Goal: Task Accomplishment & Management: Use online tool/utility

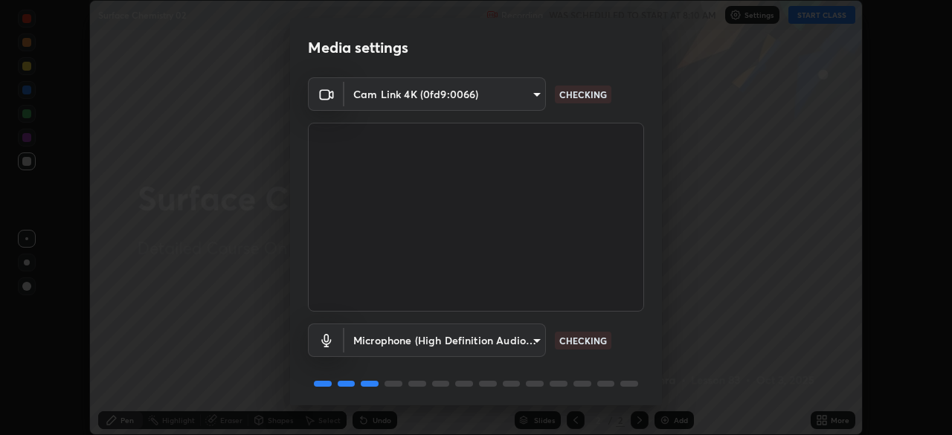
scroll to position [53, 0]
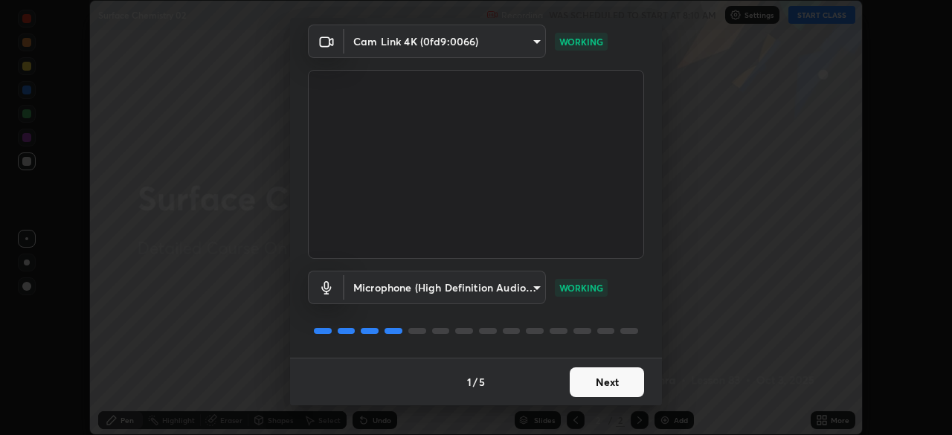
click at [595, 380] on button "Next" at bounding box center [607, 382] width 74 height 30
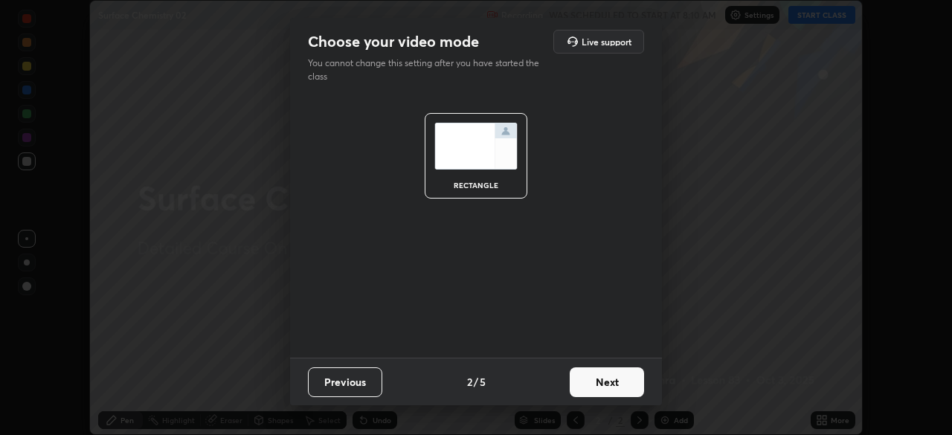
click at [602, 387] on button "Next" at bounding box center [607, 382] width 74 height 30
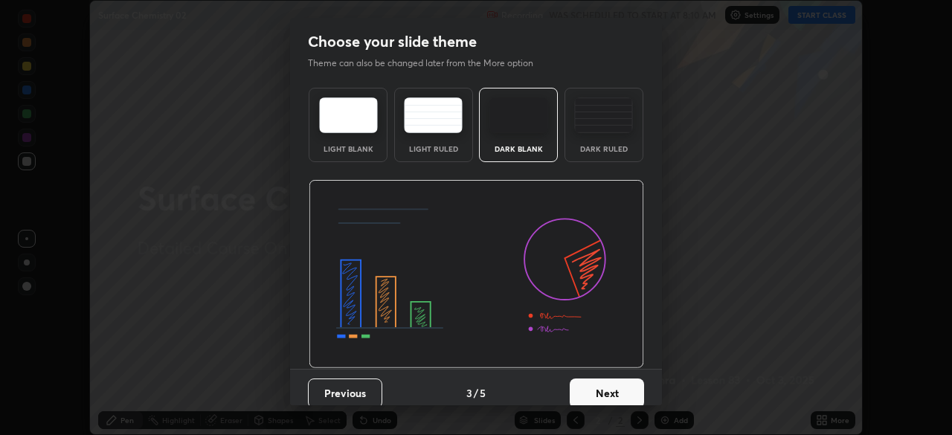
click at [600, 392] on button "Next" at bounding box center [607, 394] width 74 height 30
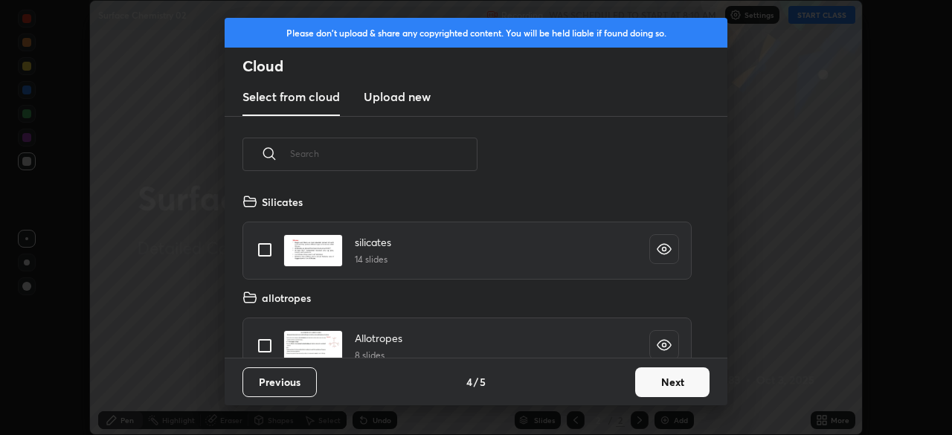
scroll to position [165, 478]
click at [640, 383] on button "Next" at bounding box center [672, 382] width 74 height 30
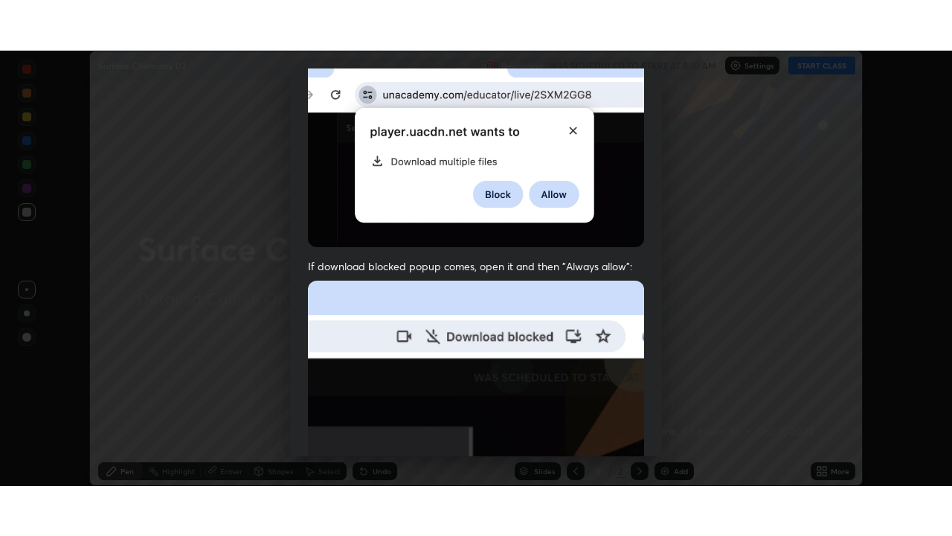
scroll to position [356, 0]
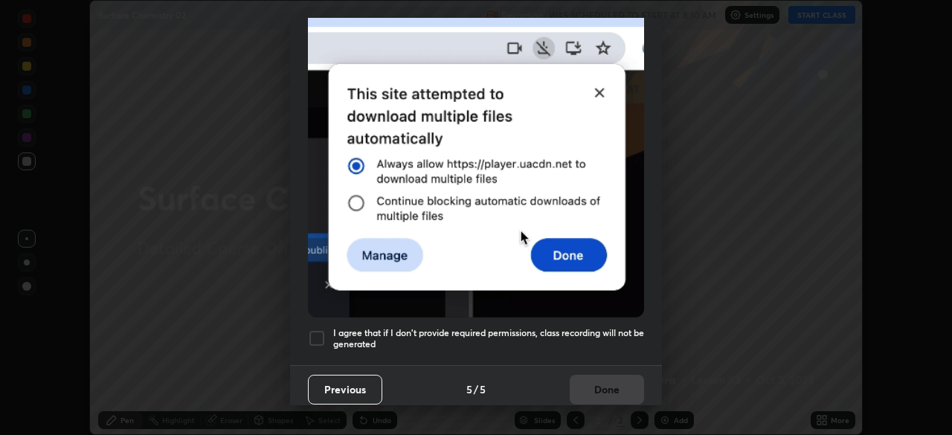
click at [318, 332] on div at bounding box center [317, 339] width 18 height 18
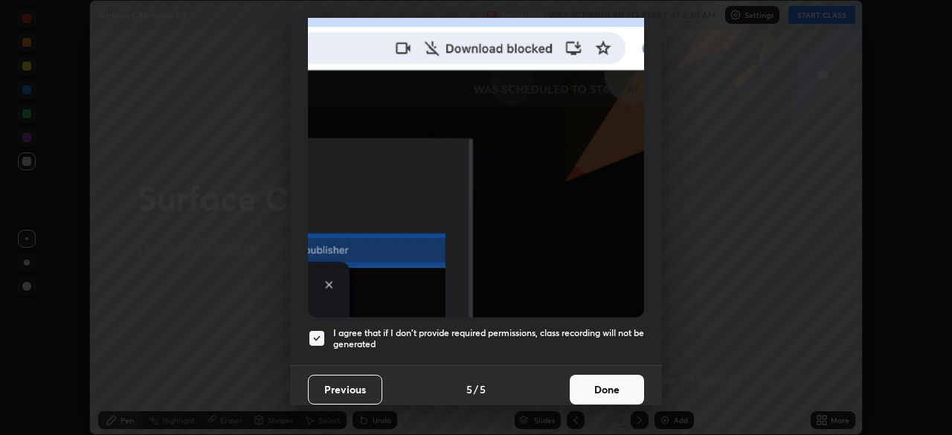
click at [591, 383] on button "Done" at bounding box center [607, 390] width 74 height 30
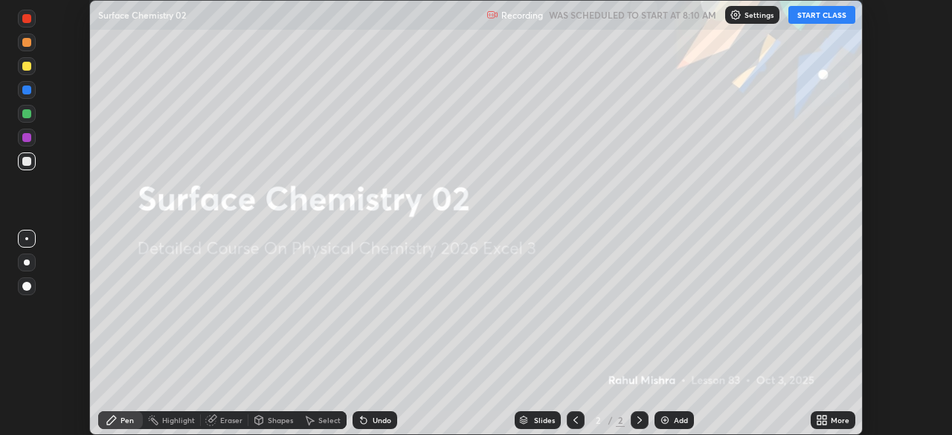
click at [811, 18] on button "START CLASS" at bounding box center [821, 15] width 67 height 18
click at [823, 418] on icon at bounding box center [825, 418] width 4 height 4
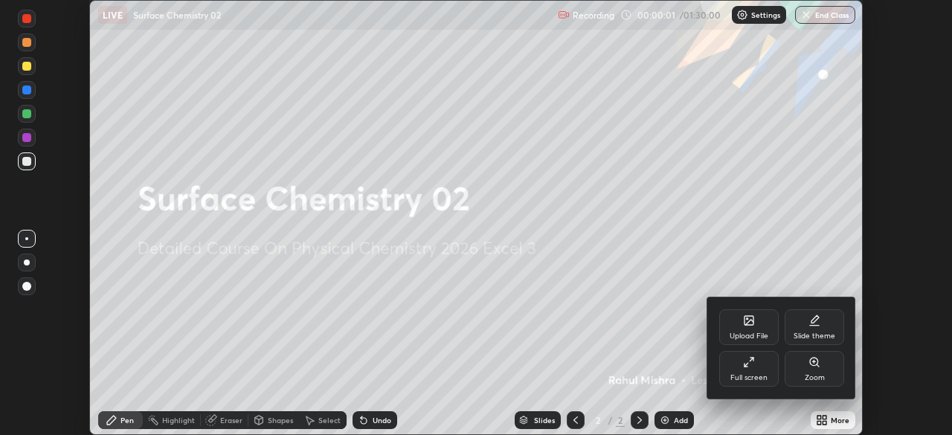
click at [751, 366] on icon at bounding box center [749, 362] width 12 height 12
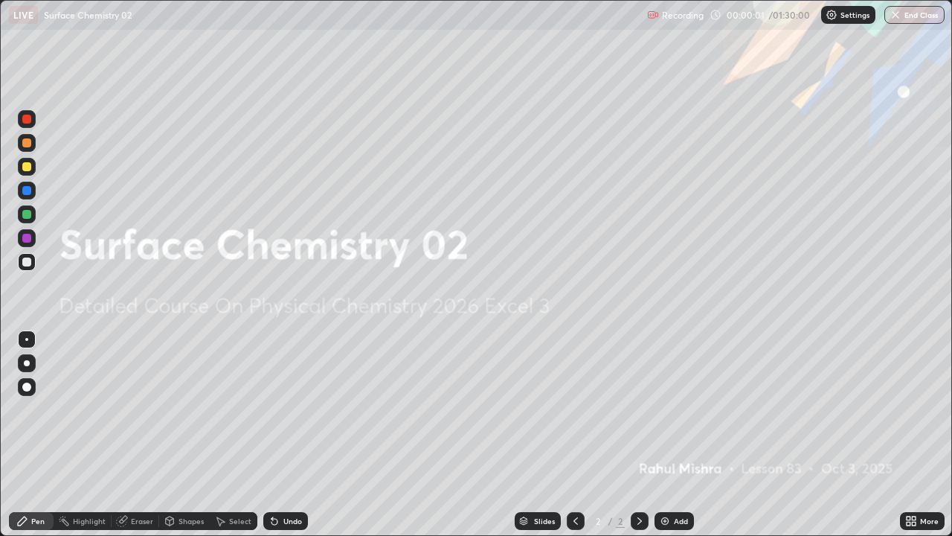
scroll to position [536, 952]
click at [660, 434] on img at bounding box center [665, 521] width 12 height 12
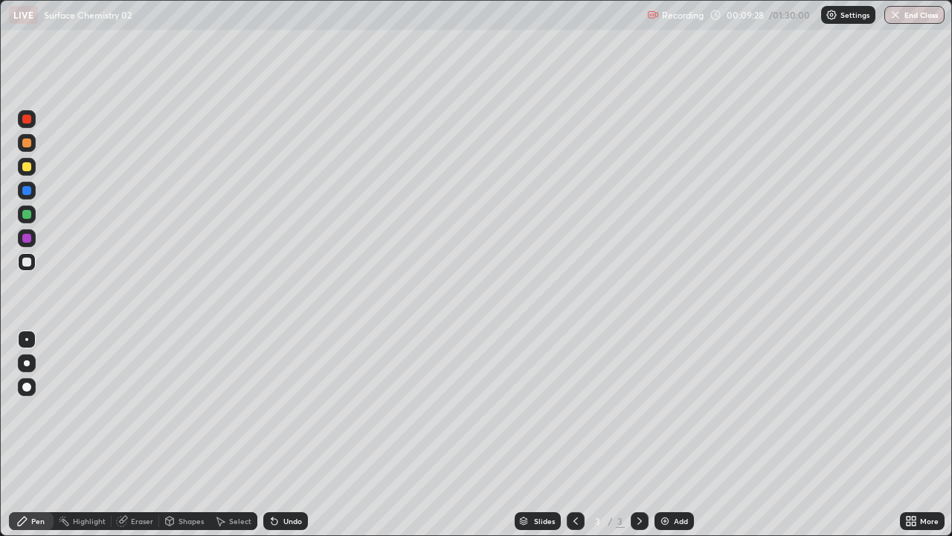
click at [664, 434] on img at bounding box center [665, 521] width 12 height 12
click at [671, 434] on div "Add" at bounding box center [674, 521] width 39 height 18
click at [636, 434] on icon at bounding box center [640, 521] width 12 height 12
click at [670, 434] on div "Add" at bounding box center [674, 521] width 39 height 18
click at [663, 434] on div "Add" at bounding box center [674, 521] width 39 height 18
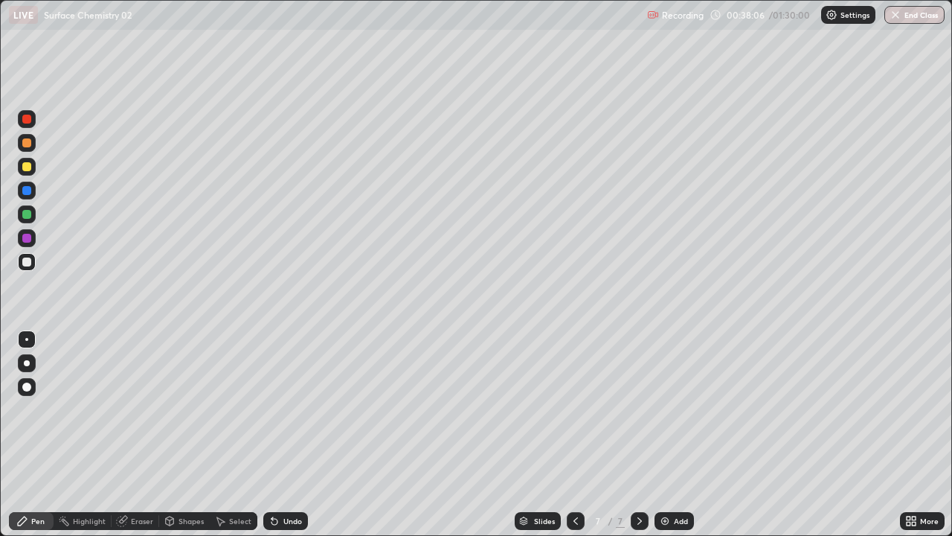
click at [29, 166] on div at bounding box center [26, 166] width 9 height 9
click at [666, 434] on img at bounding box center [665, 521] width 12 height 12
click at [28, 260] on div at bounding box center [26, 261] width 9 height 9
click at [666, 434] on div "Add" at bounding box center [674, 521] width 39 height 18
click at [23, 165] on div at bounding box center [26, 166] width 9 height 9
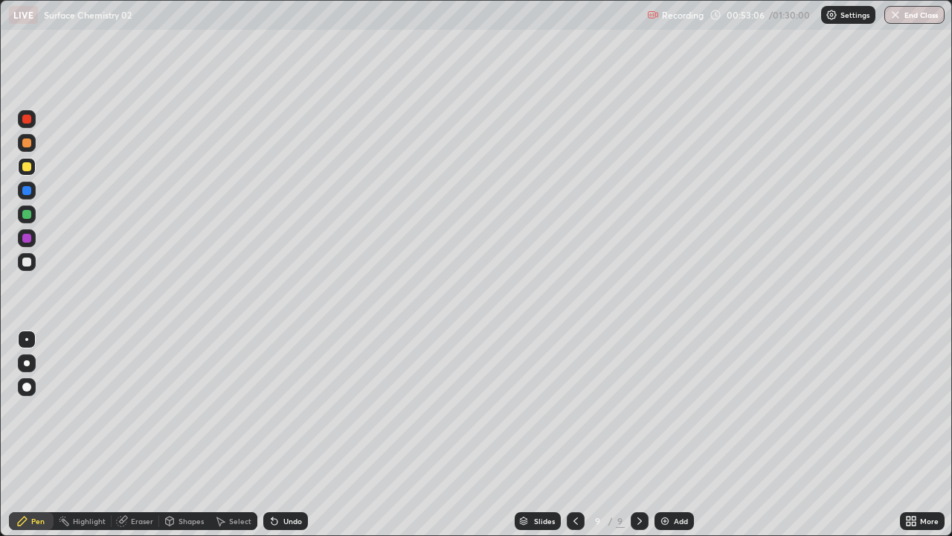
click at [29, 262] on div at bounding box center [26, 261] width 9 height 9
click at [28, 216] on div at bounding box center [26, 214] width 9 height 9
click at [28, 167] on div at bounding box center [26, 166] width 9 height 9
click at [128, 434] on div "Eraser" at bounding box center [136, 521] width 48 height 18
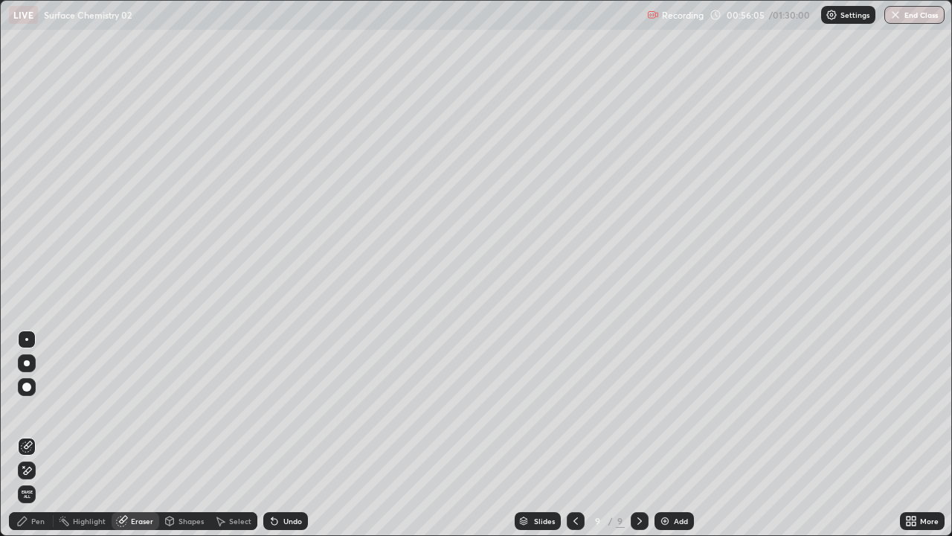
click at [39, 434] on div "Pen" at bounding box center [37, 520] width 13 height 7
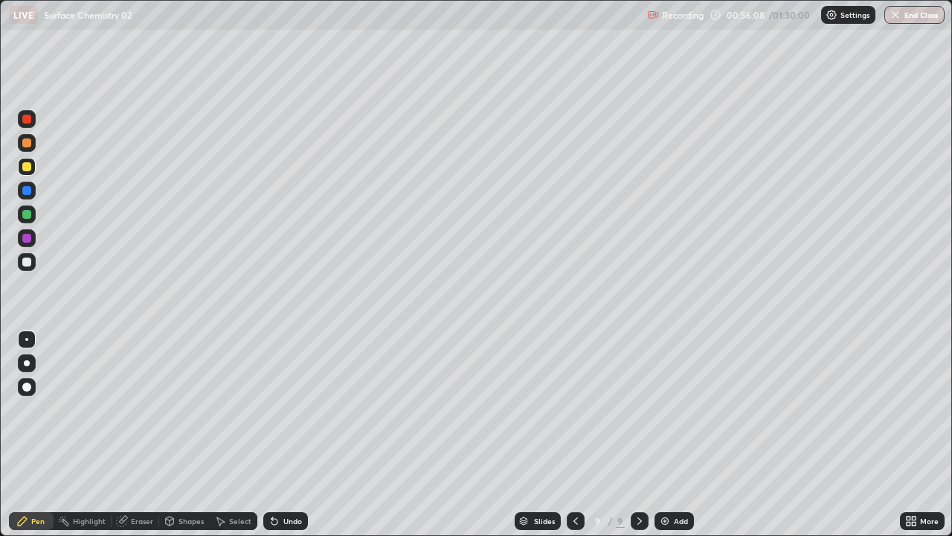
click at [28, 215] on div at bounding box center [26, 214] width 9 height 9
click at [28, 263] on div at bounding box center [26, 261] width 9 height 9
click at [27, 167] on div at bounding box center [26, 166] width 9 height 9
click at [26, 221] on div at bounding box center [27, 214] width 18 height 18
click at [663, 434] on img at bounding box center [665, 521] width 12 height 12
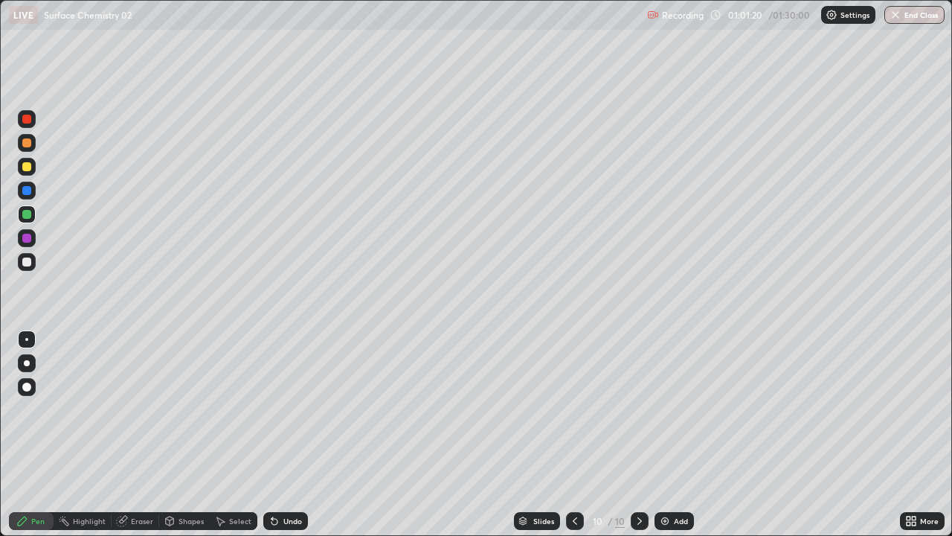
click at [293, 434] on div "Undo" at bounding box center [285, 521] width 45 height 18
click at [26, 216] on div at bounding box center [26, 214] width 9 height 9
click at [573, 434] on icon at bounding box center [575, 521] width 12 height 12
click at [640, 434] on icon at bounding box center [639, 520] width 4 height 7
click at [573, 434] on icon at bounding box center [575, 521] width 12 height 12
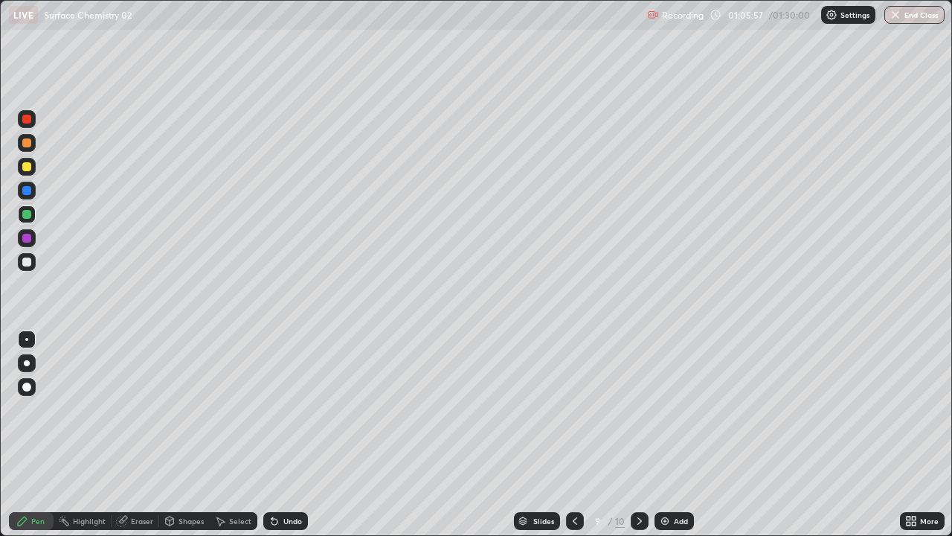
click at [638, 434] on icon at bounding box center [640, 521] width 12 height 12
click at [284, 434] on div "Undo" at bounding box center [292, 520] width 19 height 7
click at [289, 434] on div "Undo" at bounding box center [285, 521] width 45 height 18
click at [295, 434] on div "Undo" at bounding box center [292, 520] width 19 height 7
click at [662, 434] on img at bounding box center [665, 521] width 12 height 12
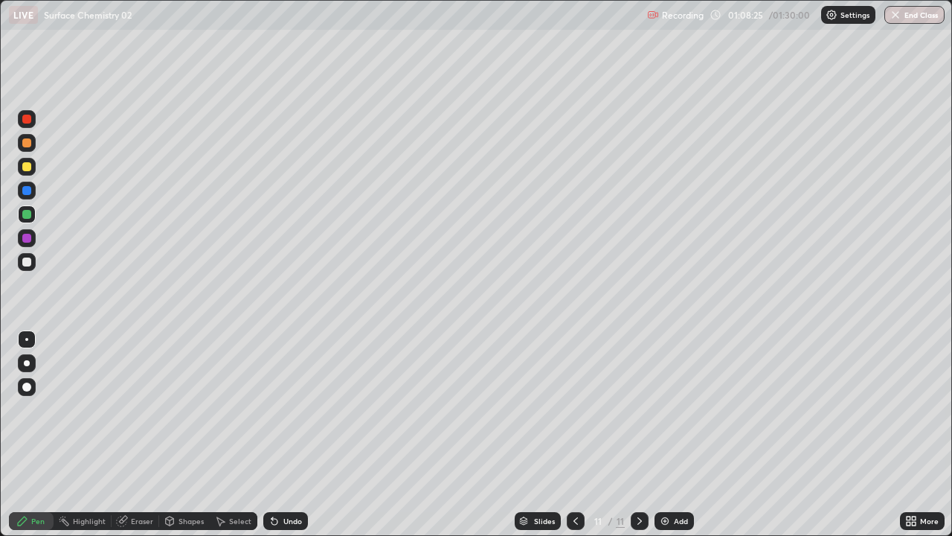
click at [134, 434] on div "Eraser" at bounding box center [142, 520] width 22 height 7
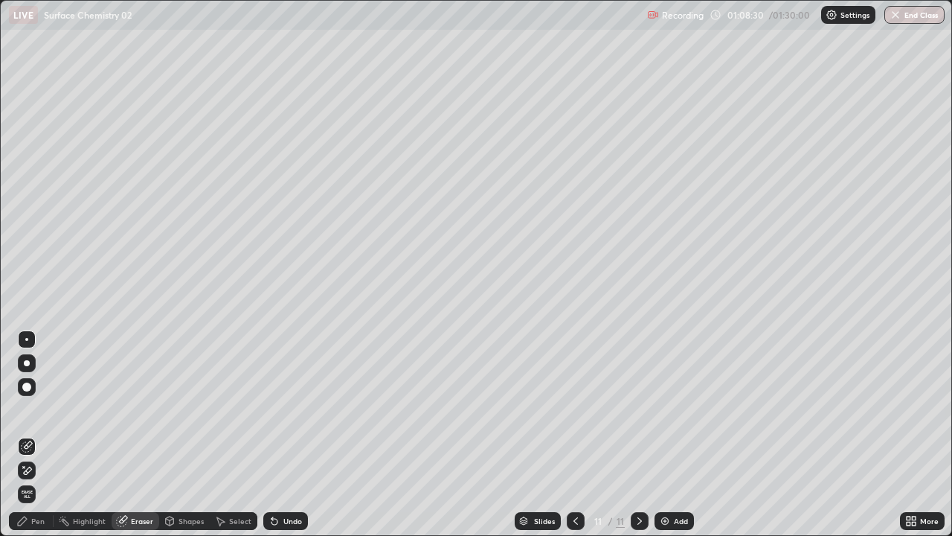
click at [35, 434] on div "Pen" at bounding box center [37, 520] width 13 height 7
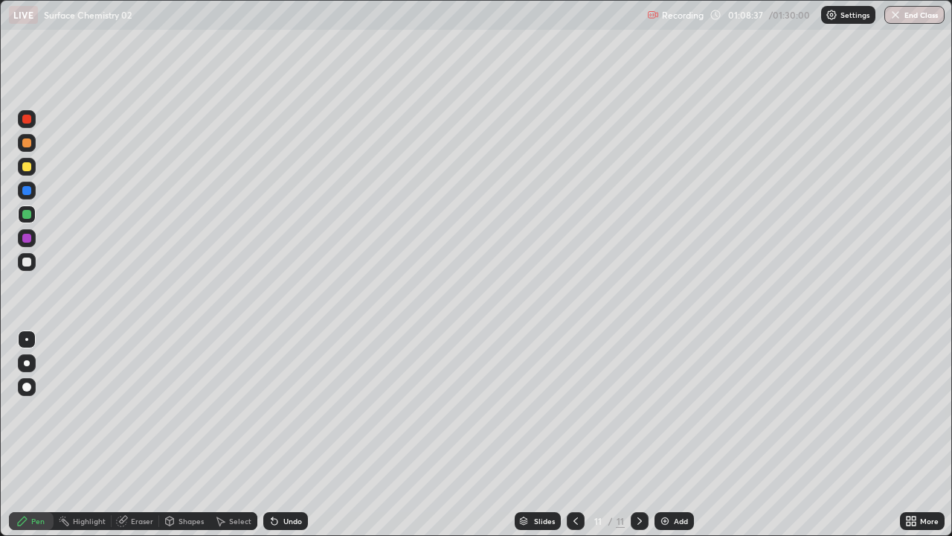
click at [28, 194] on div at bounding box center [26, 190] width 9 height 9
click at [128, 434] on div "Eraser" at bounding box center [136, 521] width 48 height 18
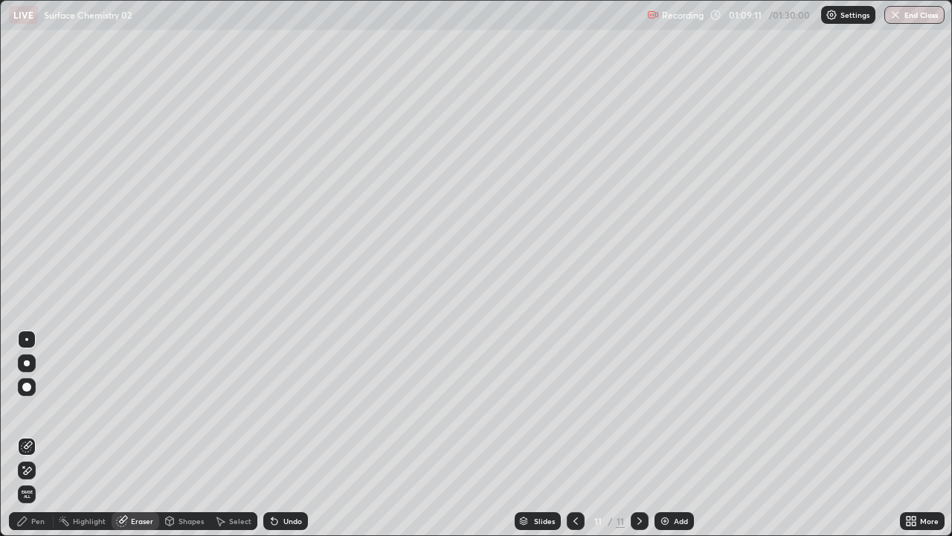
click at [36, 434] on div "Pen" at bounding box center [37, 520] width 13 height 7
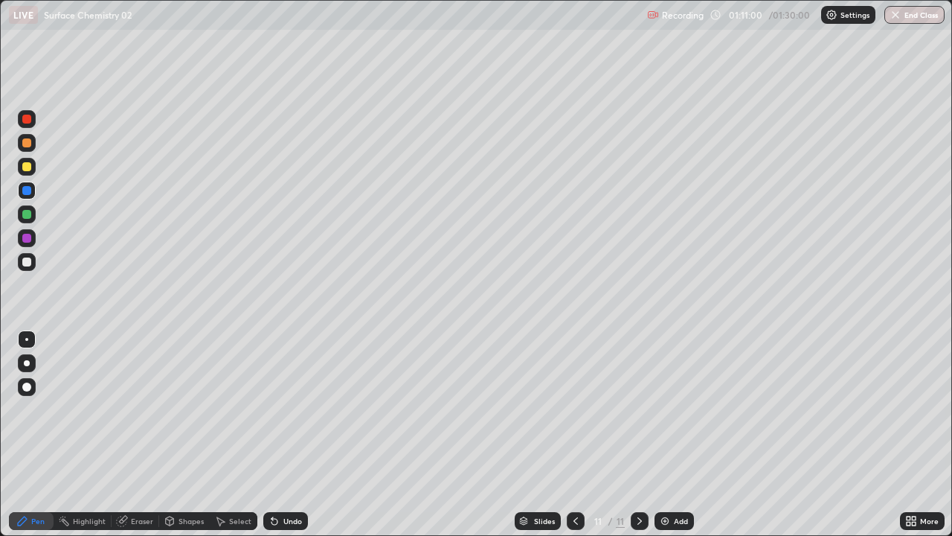
click at [572, 434] on icon at bounding box center [576, 521] width 12 height 12
click at [916, 16] on button "End Class" at bounding box center [914, 15] width 60 height 18
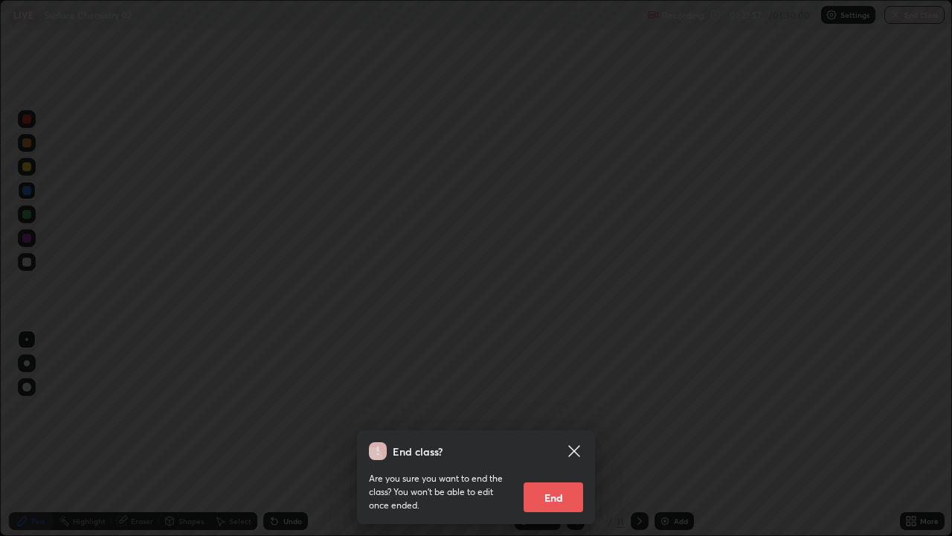
click at [575, 434] on button "End" at bounding box center [554, 497] width 60 height 30
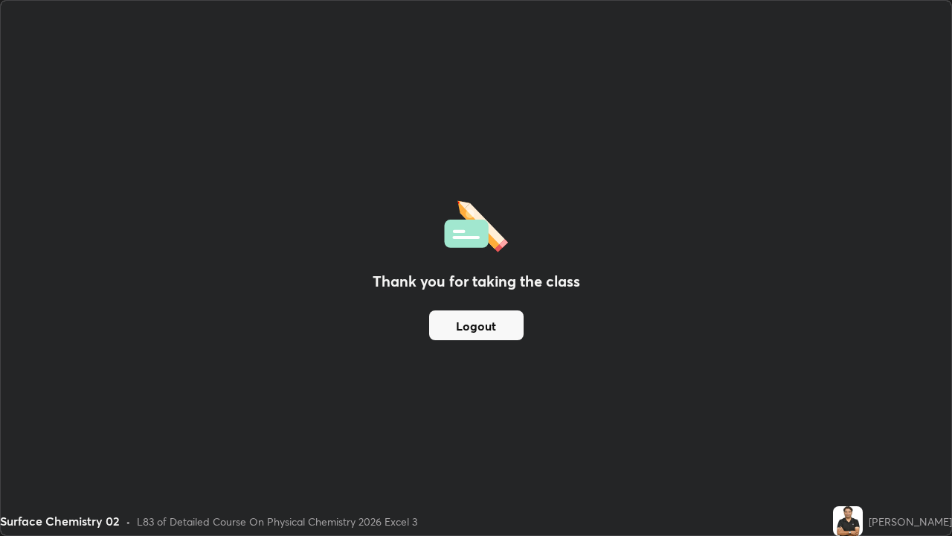
click at [507, 315] on button "Logout" at bounding box center [476, 325] width 94 height 30
click at [507, 318] on button "Logout" at bounding box center [476, 325] width 94 height 30
click at [515, 318] on button "Logout" at bounding box center [476, 325] width 94 height 30
click at [516, 319] on button "Logout" at bounding box center [476, 325] width 94 height 30
